Goal: Information Seeking & Learning: Learn about a topic

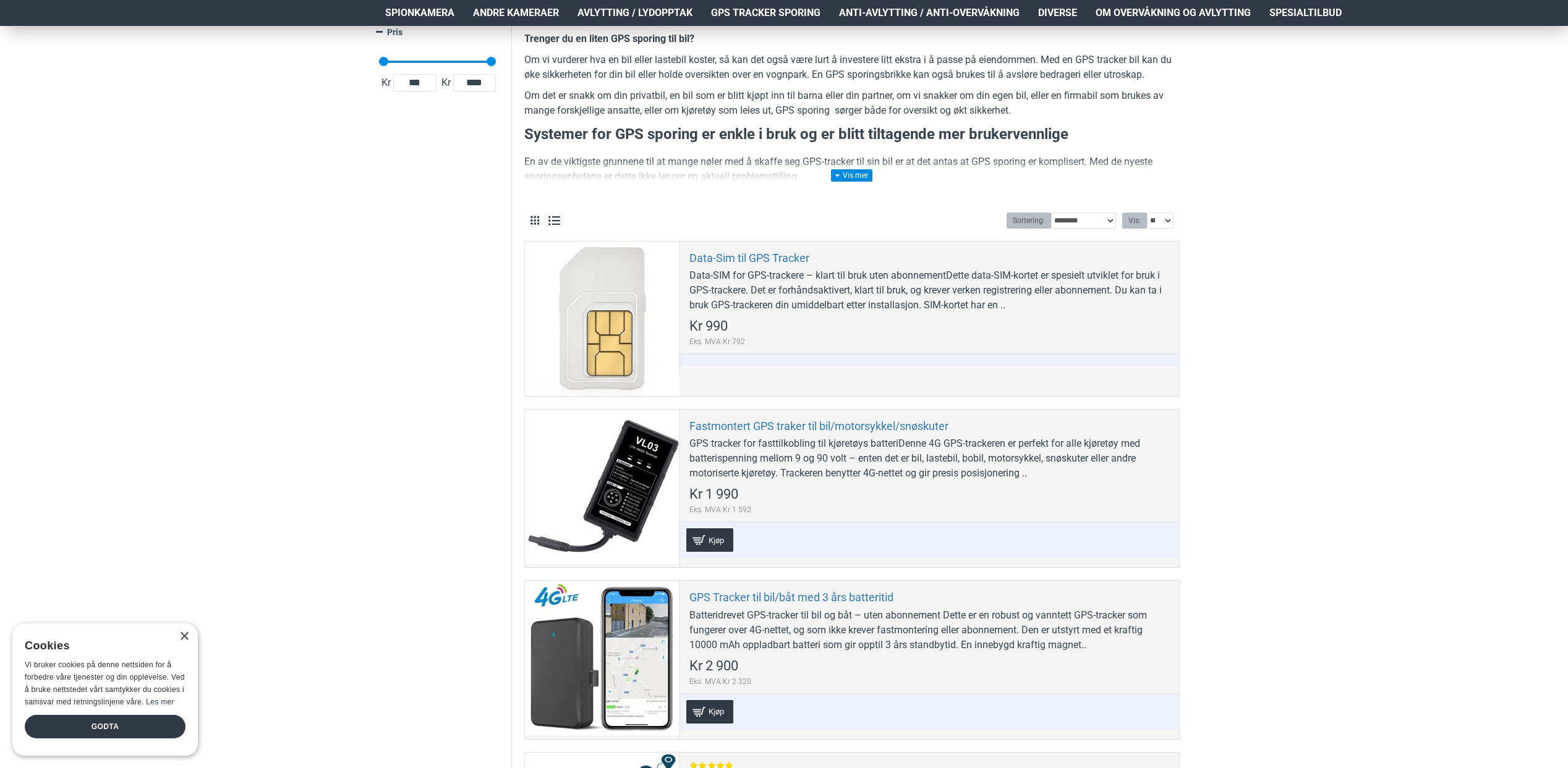
scroll to position [207, 0]
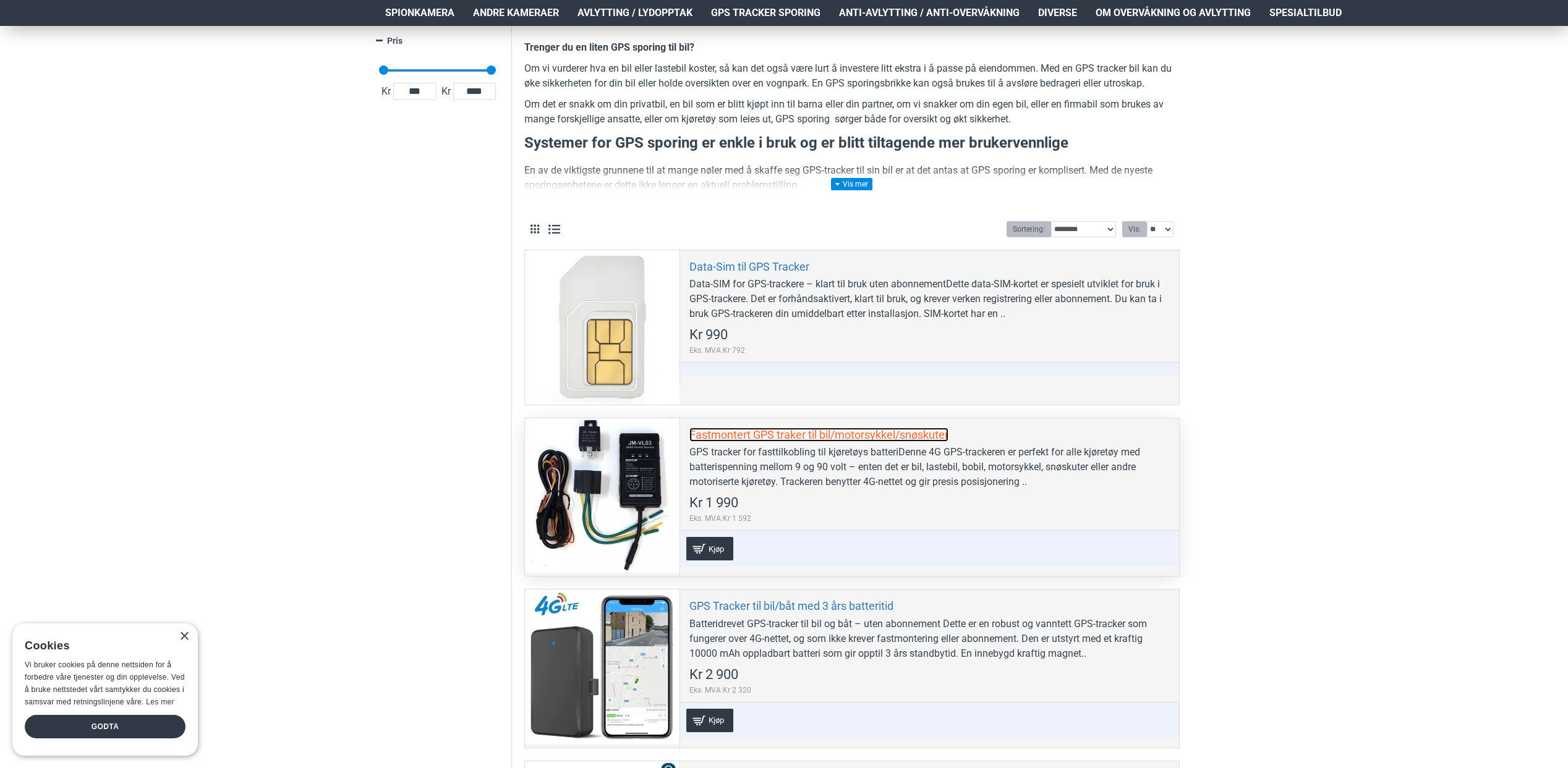
click at [825, 431] on link "Fastmontert GPS traker til bil/motorsykkel/snøskuter" at bounding box center [819, 434] width 259 height 14
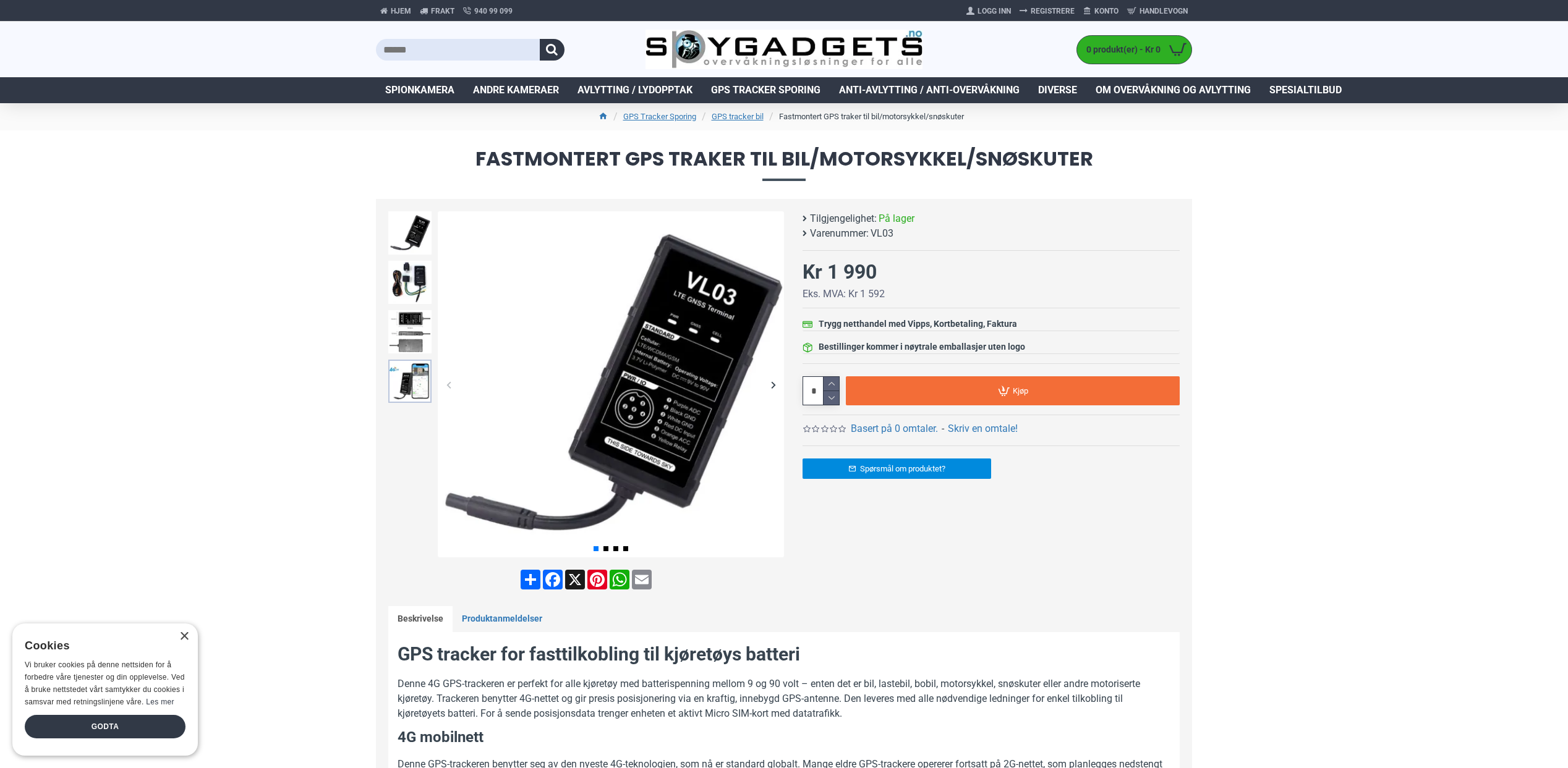
click at [417, 387] on img at bounding box center [410, 382] width 43 height 43
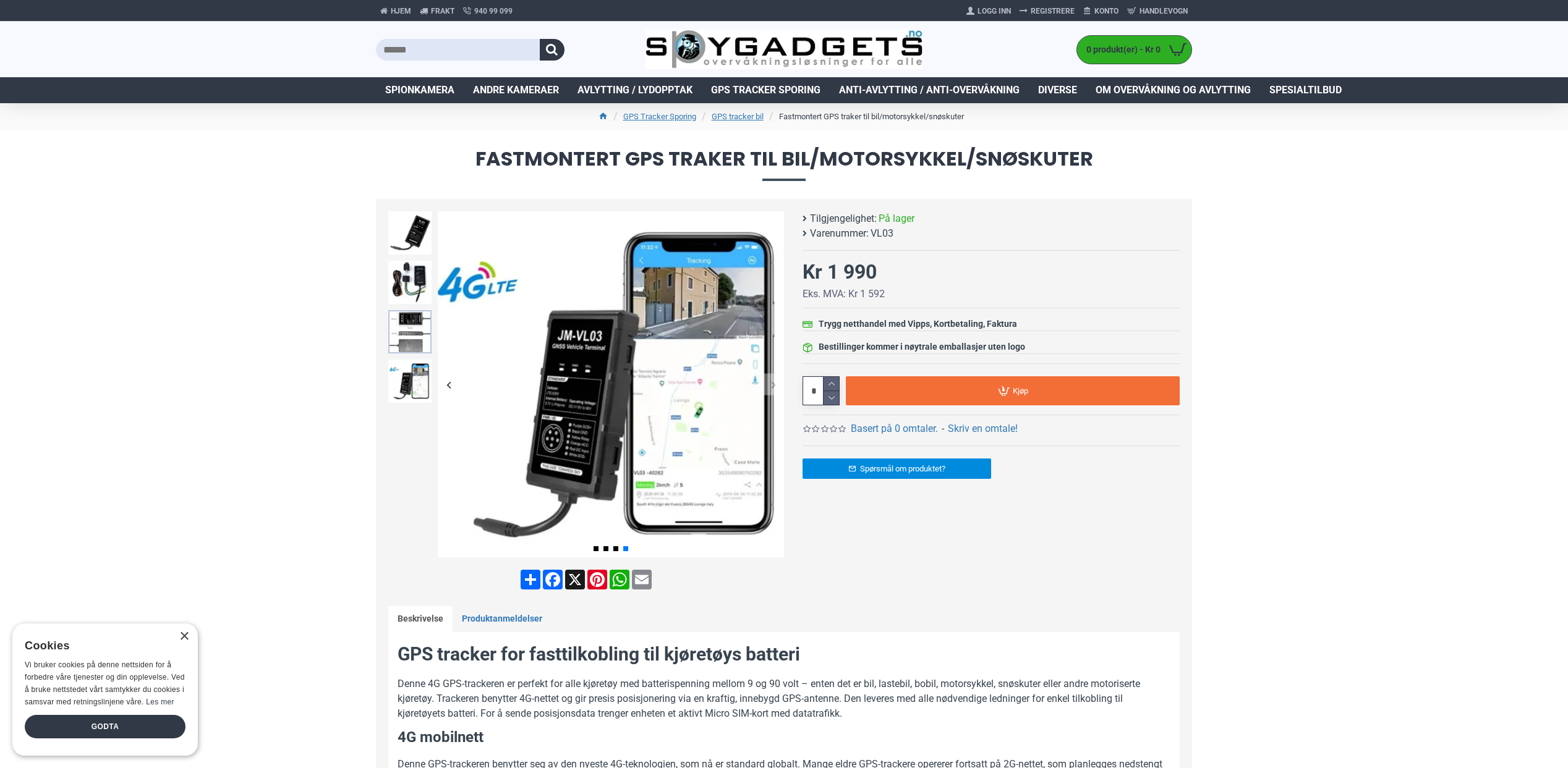
click at [409, 327] on img at bounding box center [410, 332] width 43 height 43
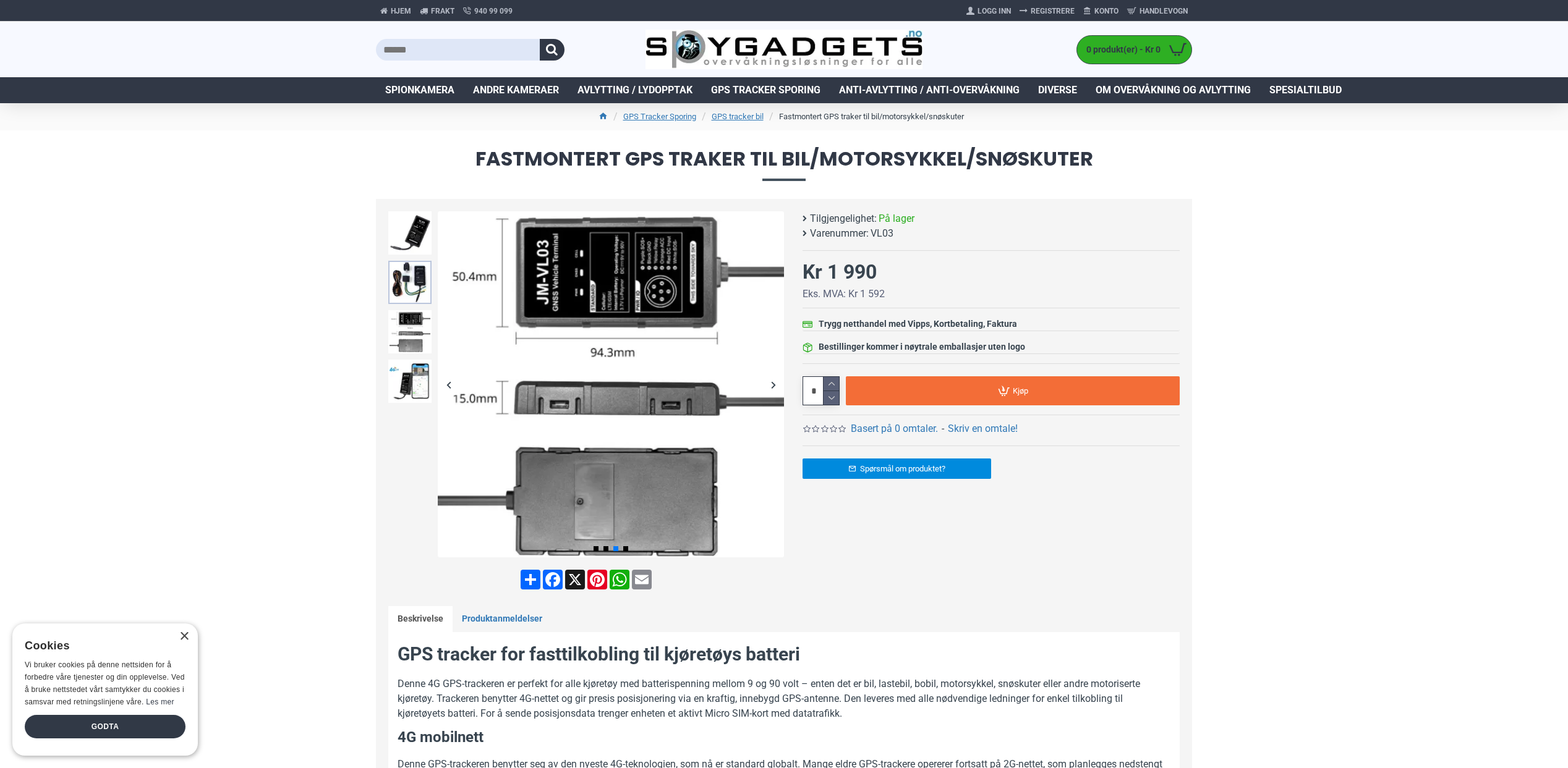
click at [414, 289] on img at bounding box center [410, 283] width 43 height 43
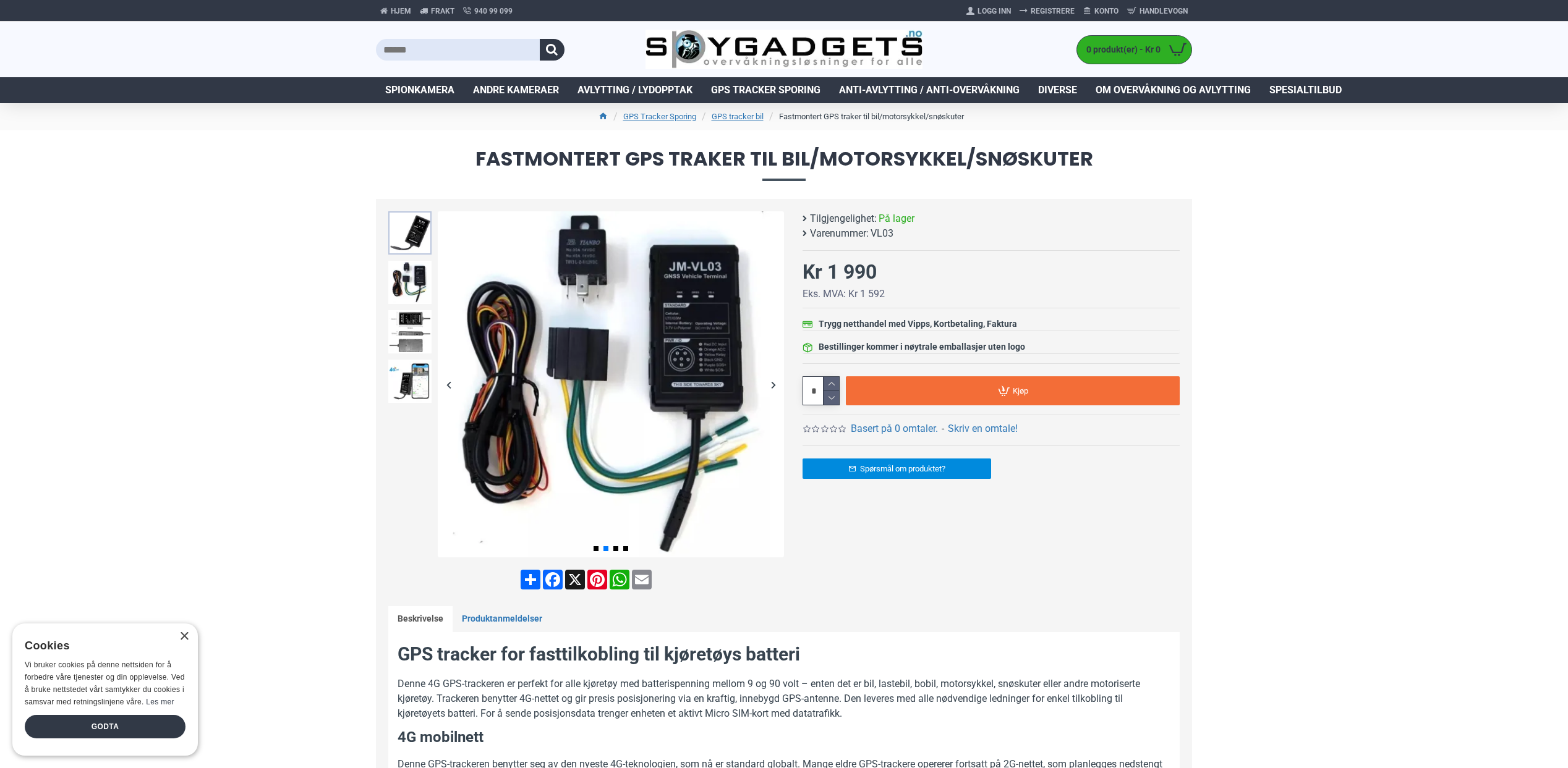
click at [418, 254] on img at bounding box center [410, 233] width 43 height 43
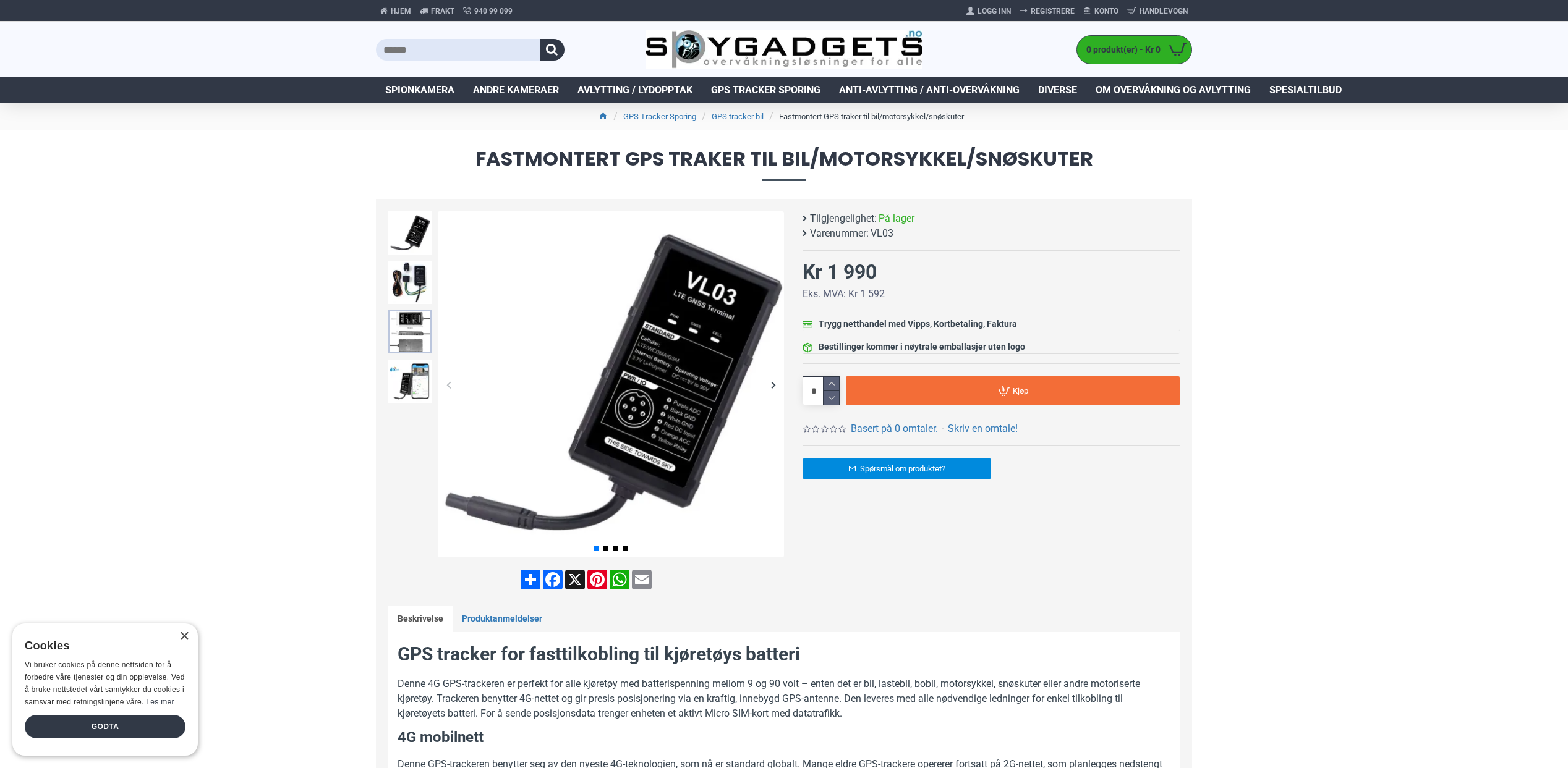
click at [405, 332] on img at bounding box center [410, 332] width 43 height 43
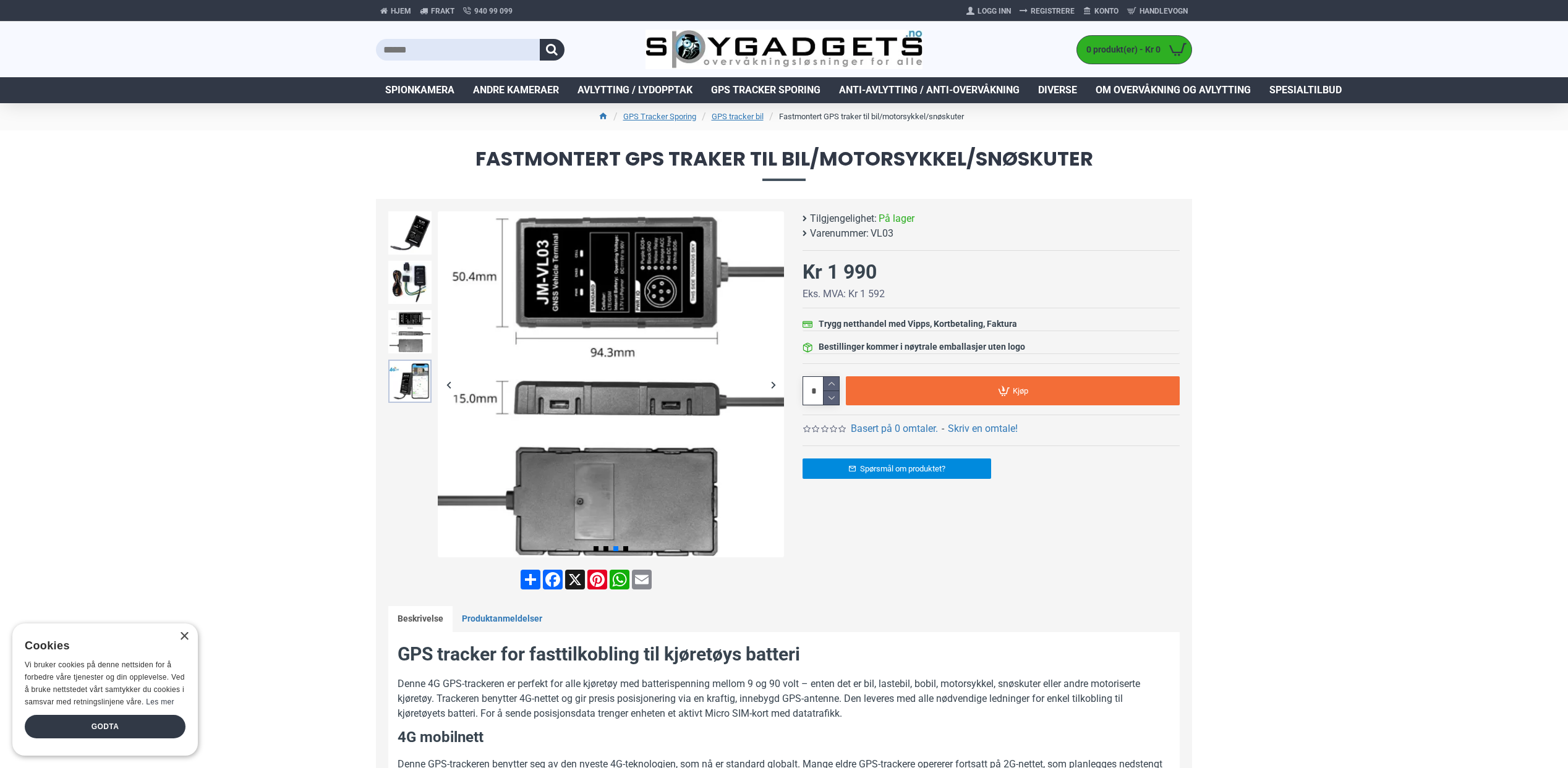
click at [409, 370] on img at bounding box center [410, 382] width 43 height 43
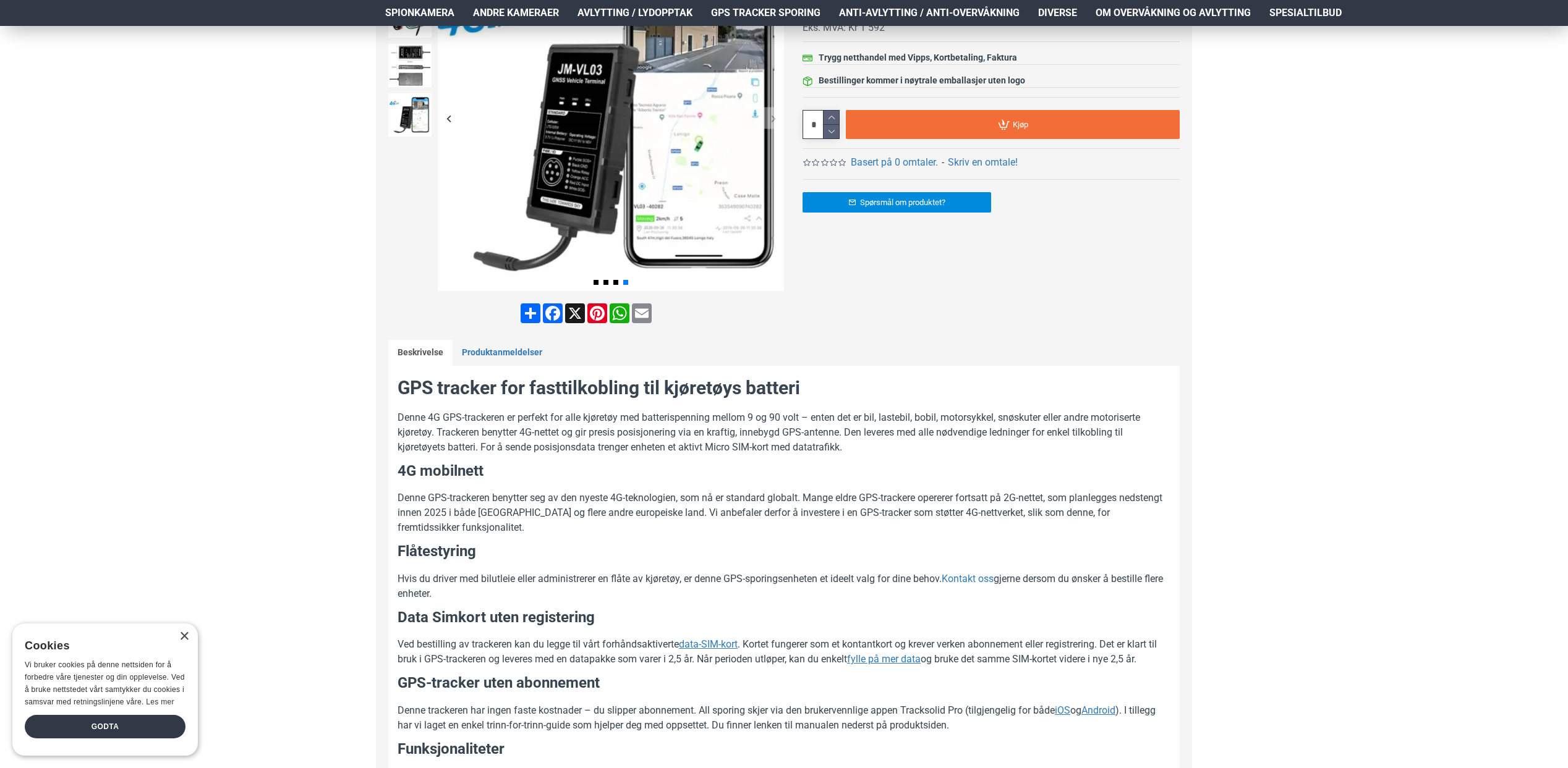
scroll to position [293, 0]
